Goal: Transaction & Acquisition: Purchase product/service

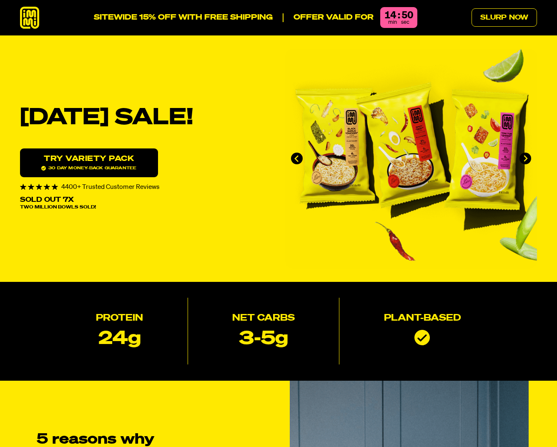
click at [529, 163] on img "1 of 4" at bounding box center [411, 159] width 252 height 220
click at [527, 160] on icon "Next slide" at bounding box center [525, 158] width 7 height 7
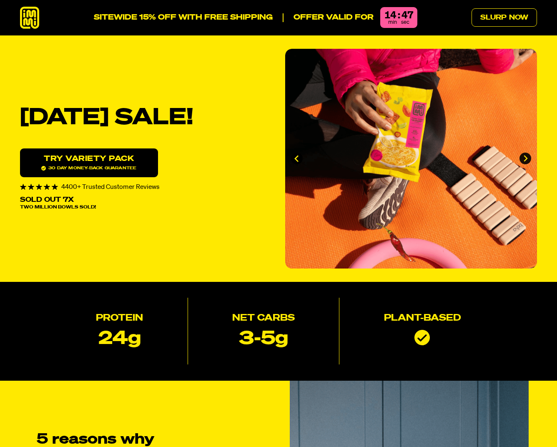
click at [527, 160] on icon "Next slide" at bounding box center [525, 158] width 7 height 7
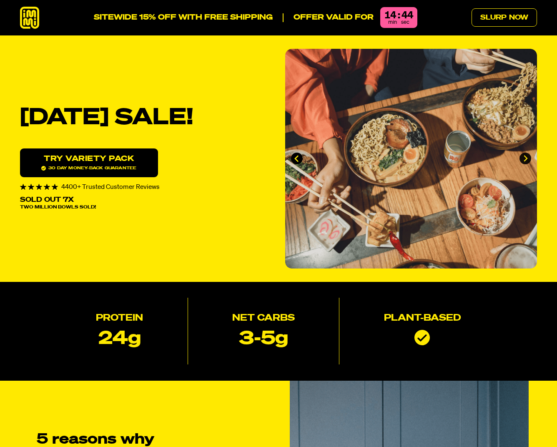
click at [525, 158] on icon "Next slide" at bounding box center [525, 158] width 7 height 7
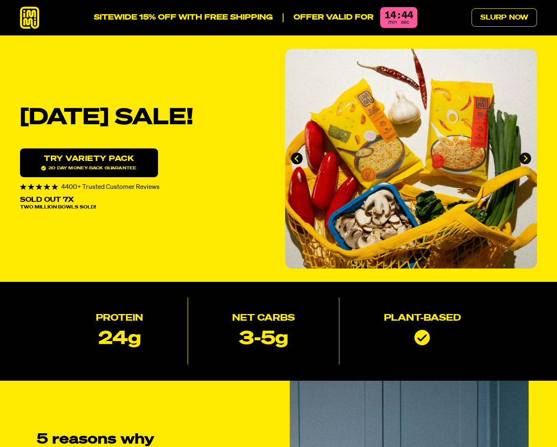
click at [529, 158] on button "Go to first slide" at bounding box center [525, 159] width 12 height 12
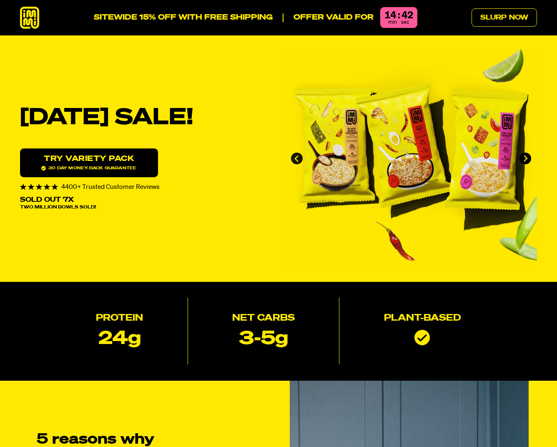
click at [295, 157] on icon "Go to last slide" at bounding box center [296, 158] width 7 height 7
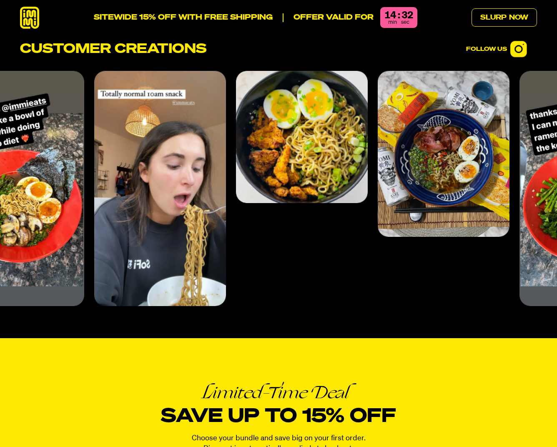
scroll to position [3766, 0]
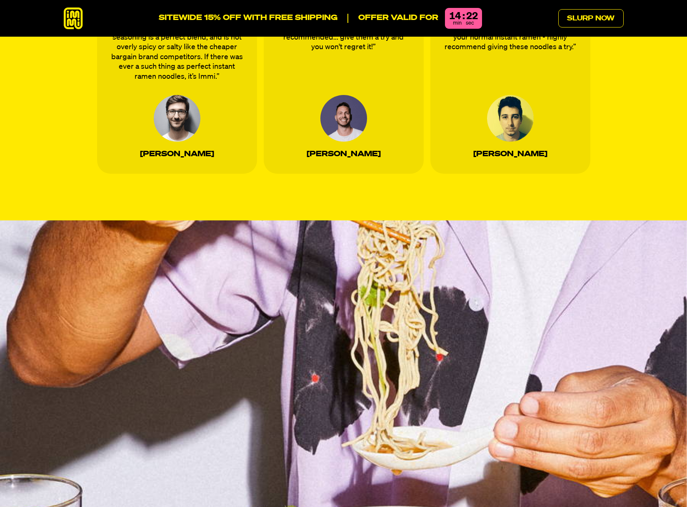
scroll to position [2357, 0]
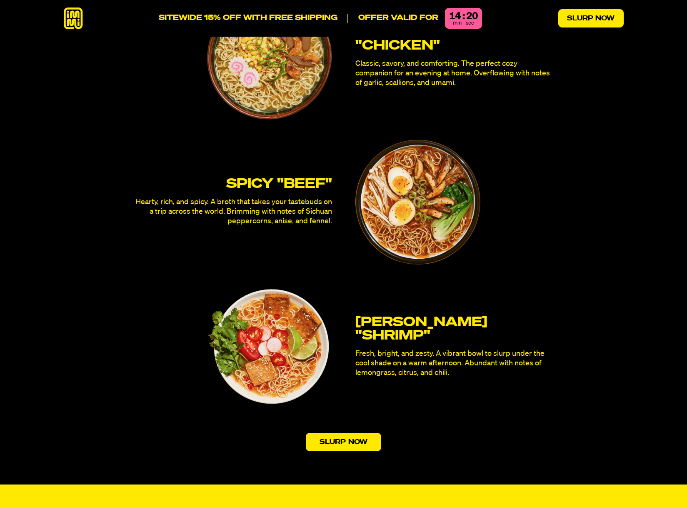
click at [576, 23] on link "Slurp Now" at bounding box center [590, 18] width 65 height 18
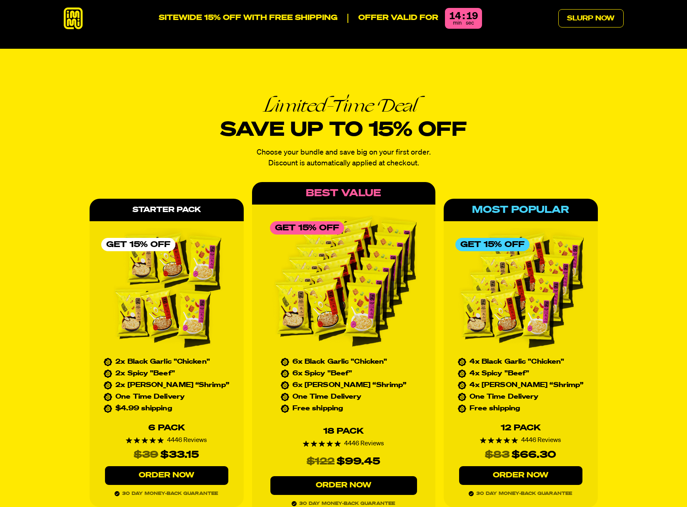
scroll to position [3703, 0]
